Goal: Information Seeking & Learning: Find specific fact

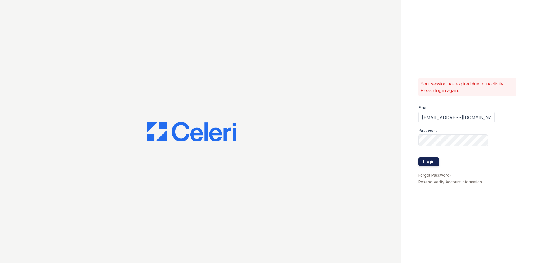
click at [430, 163] on button "Login" at bounding box center [428, 161] width 21 height 9
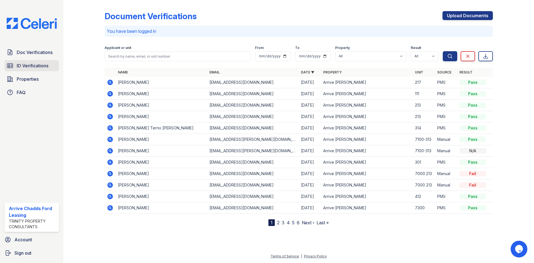
click at [26, 62] on link "ID Verifications" at bounding box center [31, 65] width 55 height 11
click at [12, 66] on icon at bounding box center [10, 65] width 7 height 7
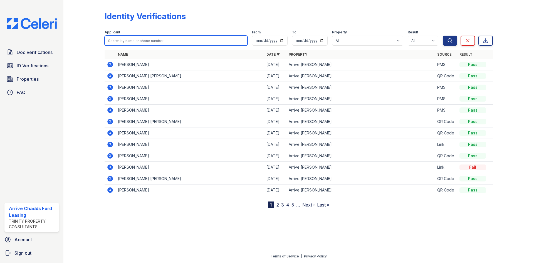
click at [118, 45] on input "search" at bounding box center [176, 41] width 143 height 10
type input "giuseppe Saggese"
click at [443, 36] on button "Search" at bounding box center [450, 41] width 14 height 10
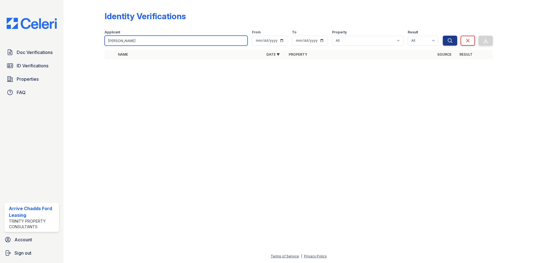
click at [110, 40] on input "giuseppe Saggese" at bounding box center [176, 41] width 143 height 10
type input "Giuseppe Saggese"
click at [443, 36] on button "Search" at bounding box center [450, 41] width 14 height 10
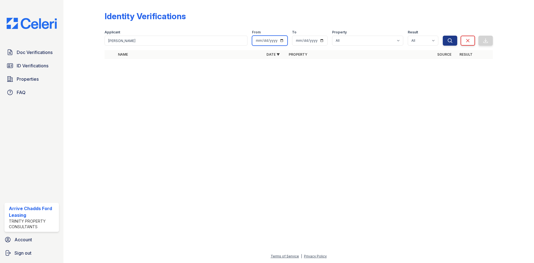
click at [282, 41] on input "date" at bounding box center [270, 41] width 36 height 10
type input "2025-01-01"
click at [321, 42] on input "date" at bounding box center [310, 41] width 36 height 10
type input "2025-09-03"
click at [450, 45] on button "Search" at bounding box center [450, 41] width 14 height 10
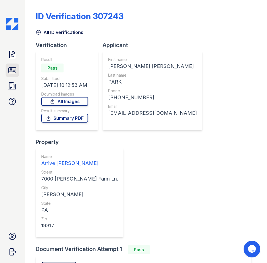
click at [13, 72] on icon at bounding box center [12, 70] width 9 height 9
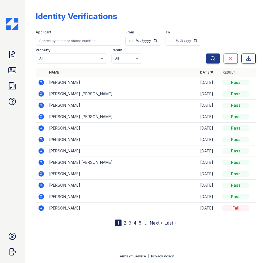
click at [63, 83] on td "BRENDON C PARK" at bounding box center [122, 82] width 151 height 11
click at [42, 82] on icon at bounding box center [41, 82] width 7 height 7
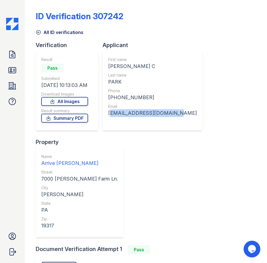
drag, startPoint x: 173, startPoint y: 112, endPoint x: 108, endPoint y: 117, distance: 65.0
click at [108, 117] on div "First name BRENDON C Last name PARK Phone +17706179311 Email brendonpark96@gmai…" at bounding box center [152, 90] width 100 height 79
copy div "brendonpark96@gmail.com"
click at [10, 72] on icon at bounding box center [12, 70] width 7 height 6
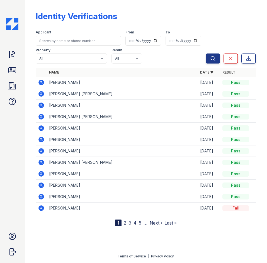
click at [41, 94] on icon at bounding box center [40, 93] width 1 height 1
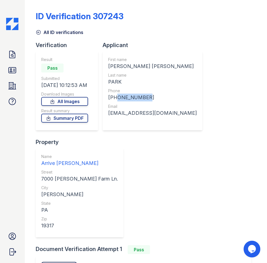
drag, startPoint x: 151, startPoint y: 96, endPoint x: 114, endPoint y: 97, distance: 36.7
click at [114, 97] on div "+16692346016" at bounding box center [152, 97] width 88 height 8
copy div "6692346016"
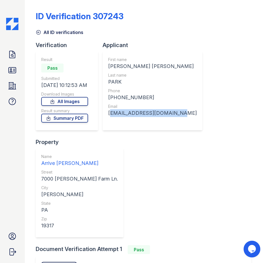
drag, startPoint x: 176, startPoint y: 113, endPoint x: 109, endPoint y: 114, distance: 66.8
click at [109, 114] on div "First name HOANG KIM NGAN Last name PARK Phone +16692346016 Email kimmypark.012…" at bounding box center [152, 90] width 100 height 79
copy div "kimmypark.0126@gmail.com"
